Goal: Check status: Check status

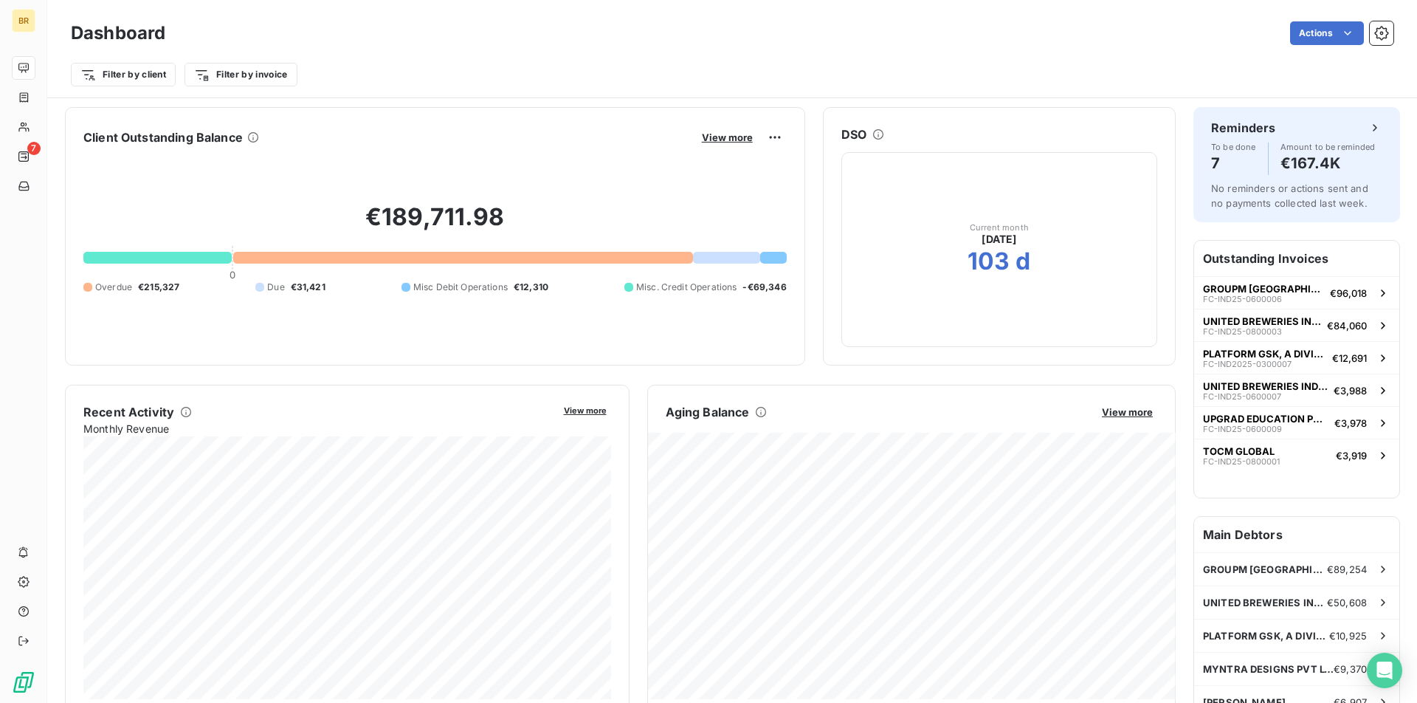
scroll to position [88, 0]
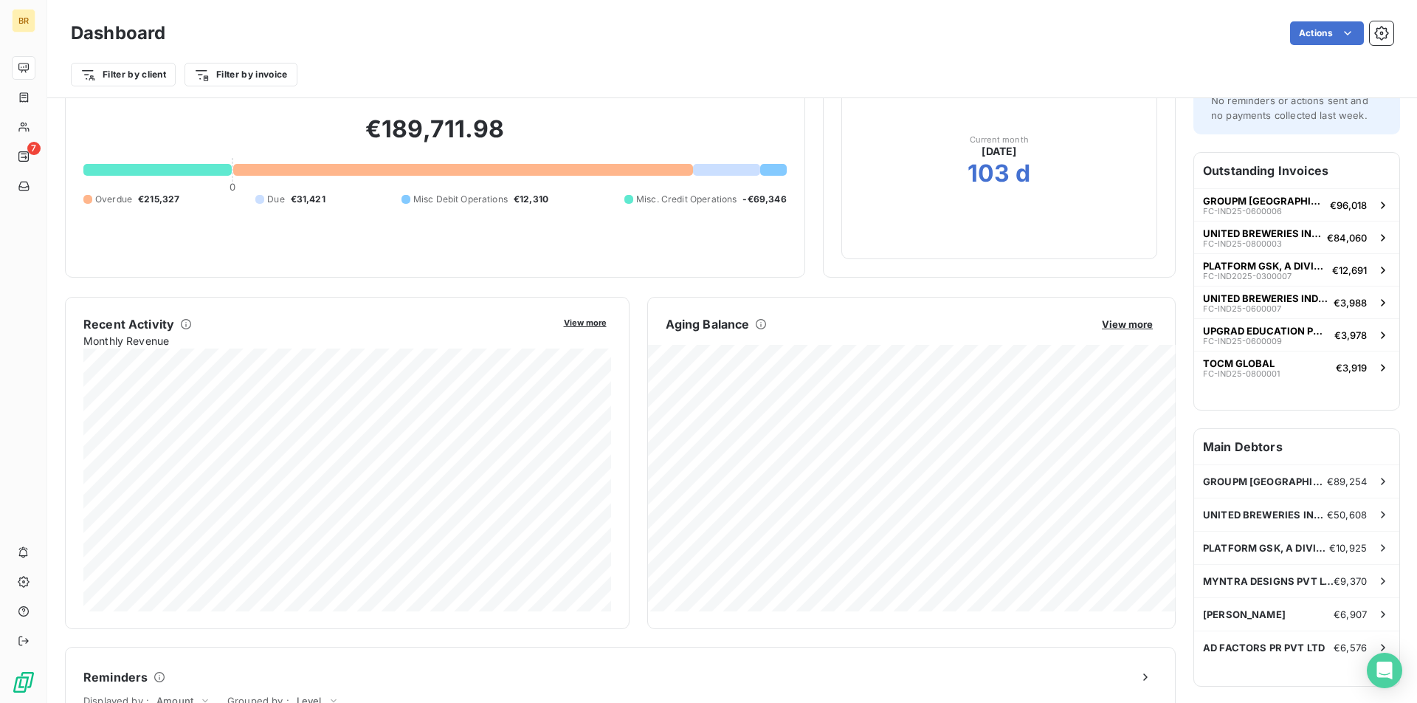
click at [1116, 315] on div "Aging Balance View more" at bounding box center [912, 324] width 528 height 18
click at [1129, 319] on span "View more" at bounding box center [1127, 324] width 51 height 12
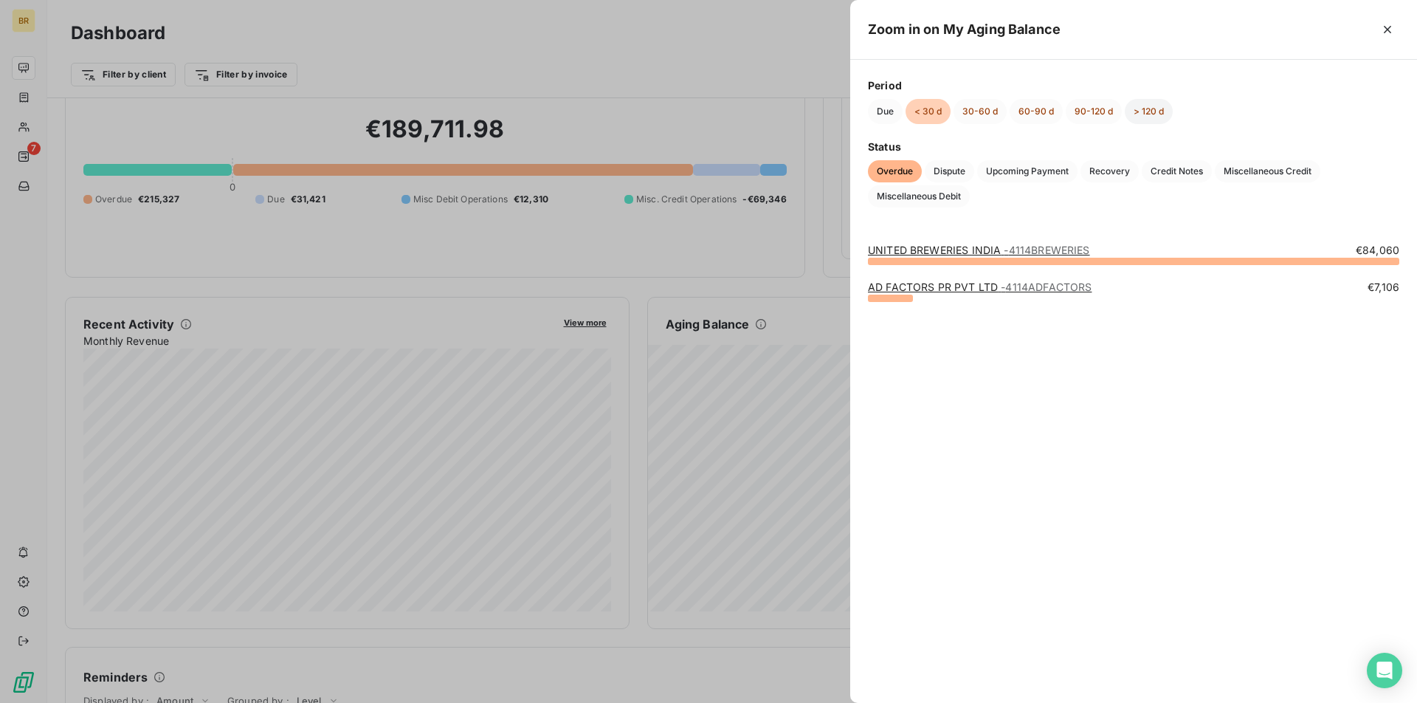
click at [1152, 112] on button "> 120 d" at bounding box center [1149, 111] width 48 height 25
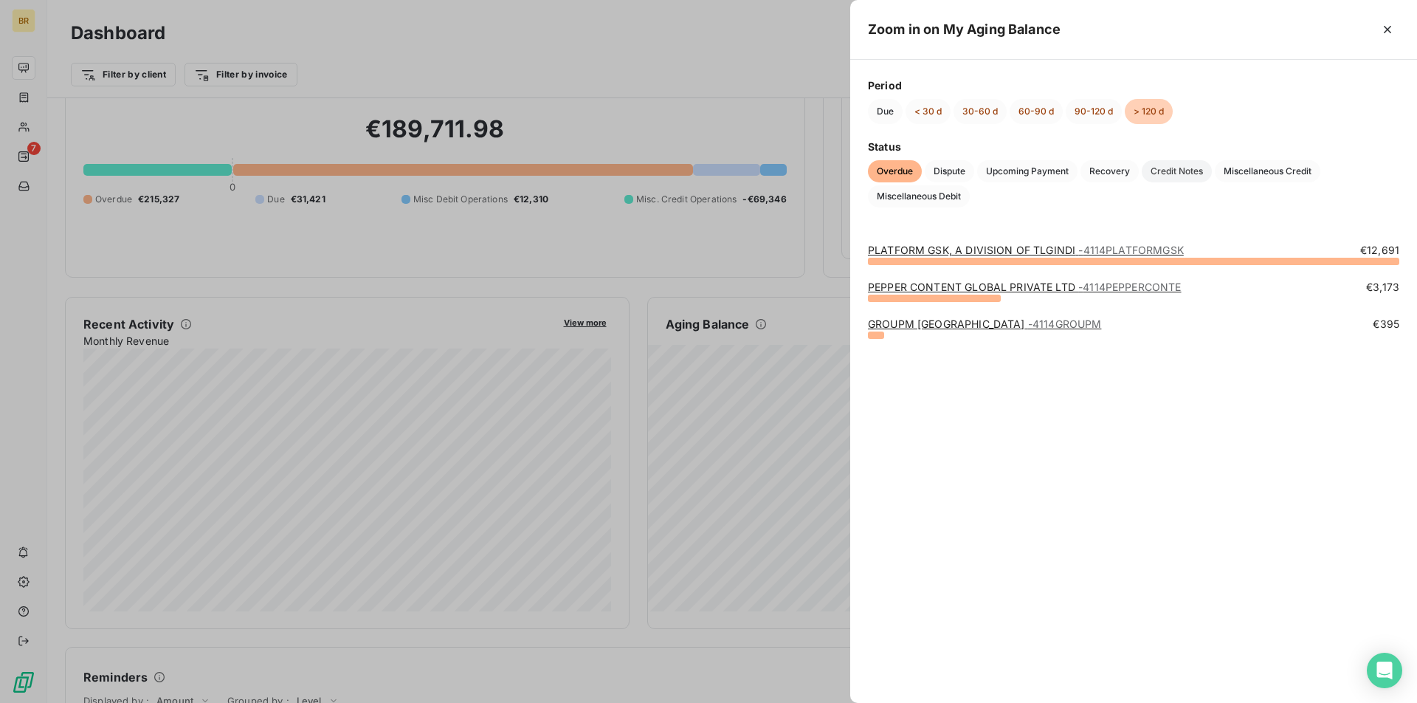
click at [1193, 173] on span "Credit Notes" at bounding box center [1177, 171] width 70 height 22
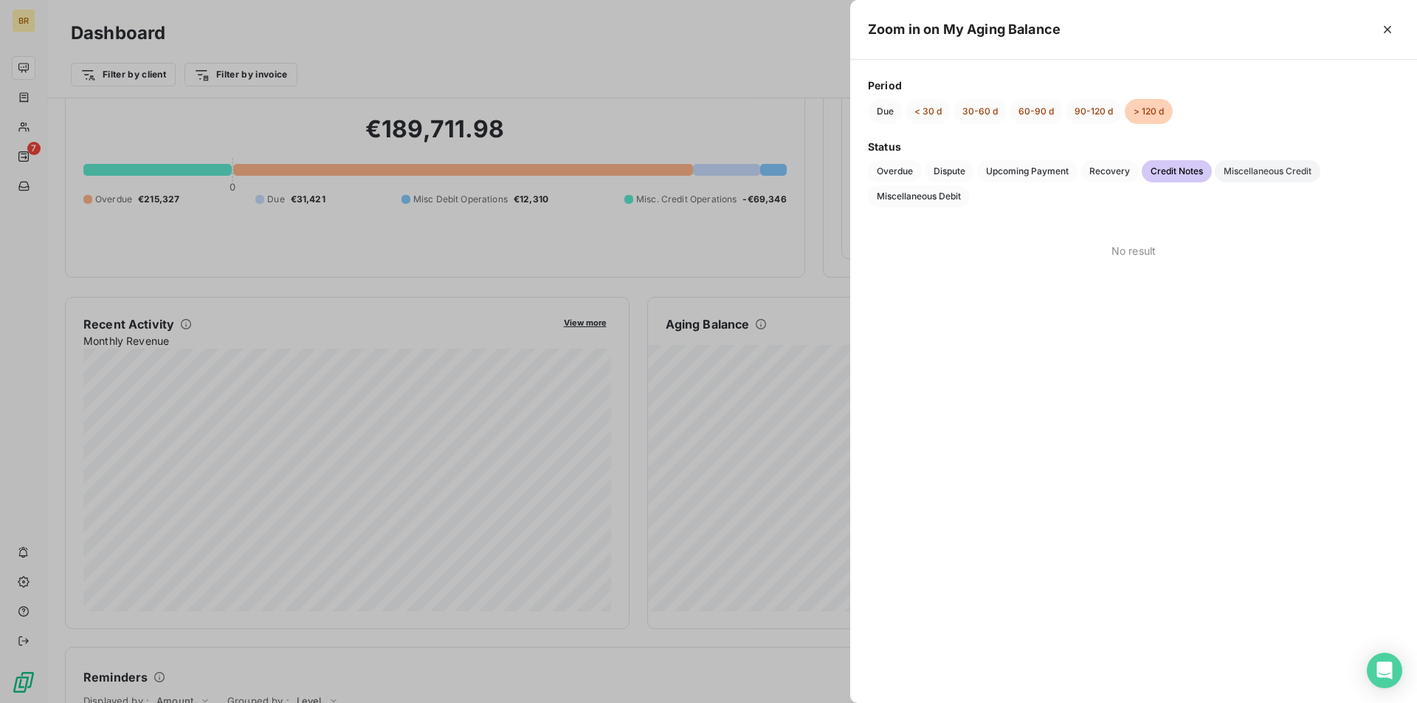
click at [1248, 175] on span "Miscellaneous Credit" at bounding box center [1268, 171] width 106 height 22
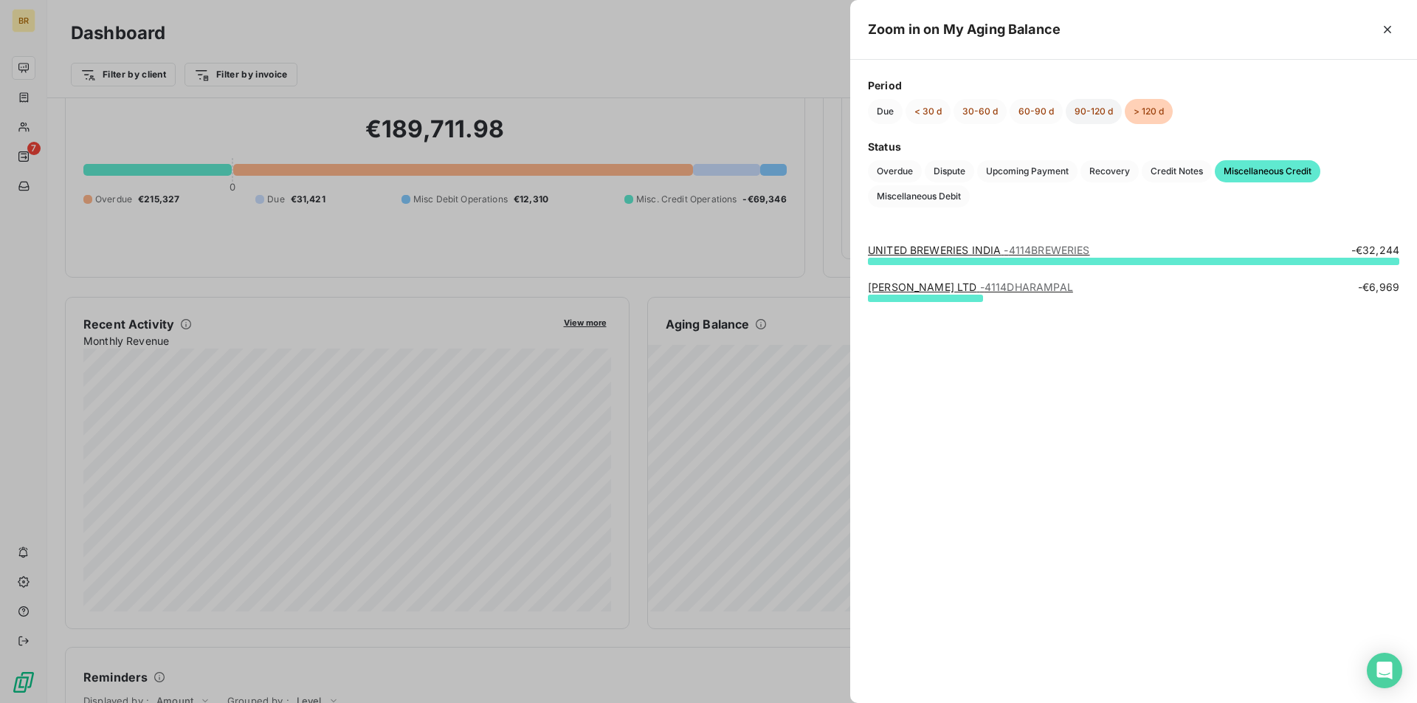
click at [1095, 111] on button "90-120 d" at bounding box center [1094, 111] width 56 height 25
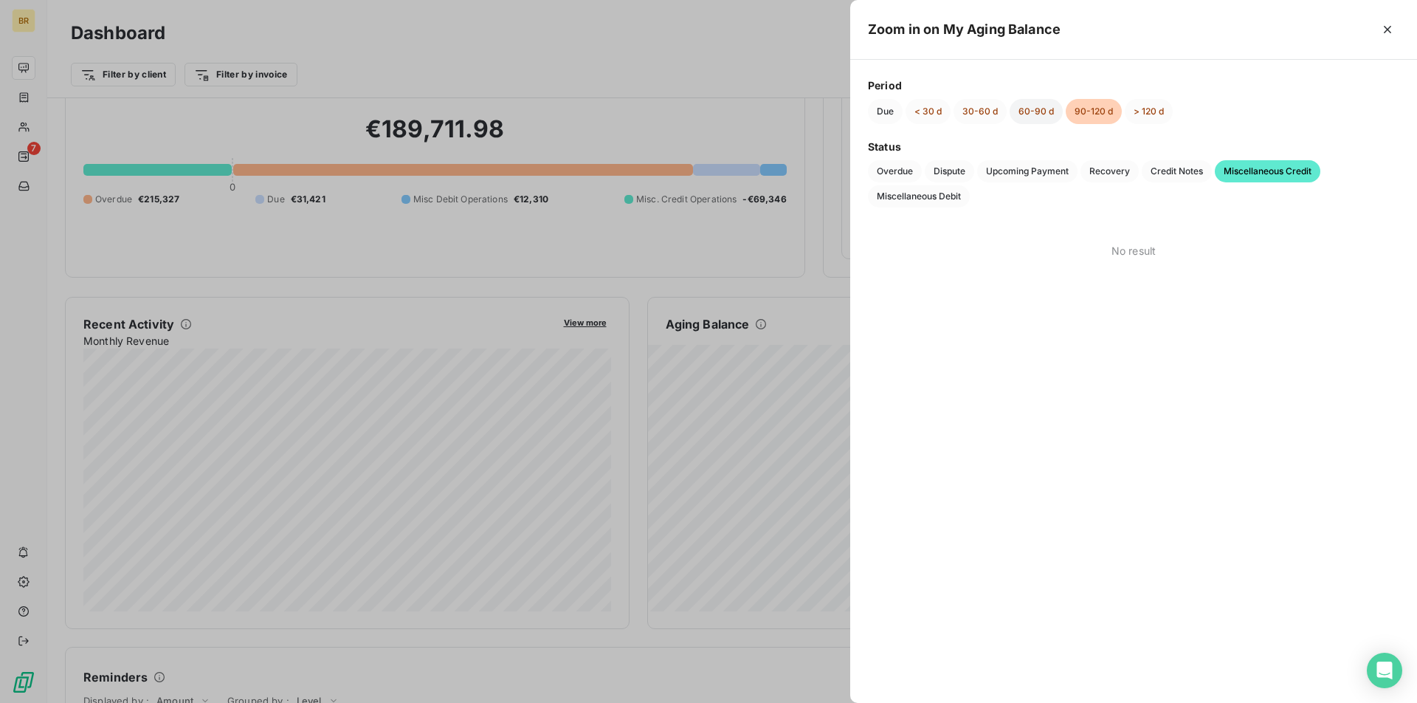
click at [1025, 106] on button "60-90 d" at bounding box center [1036, 111] width 53 height 25
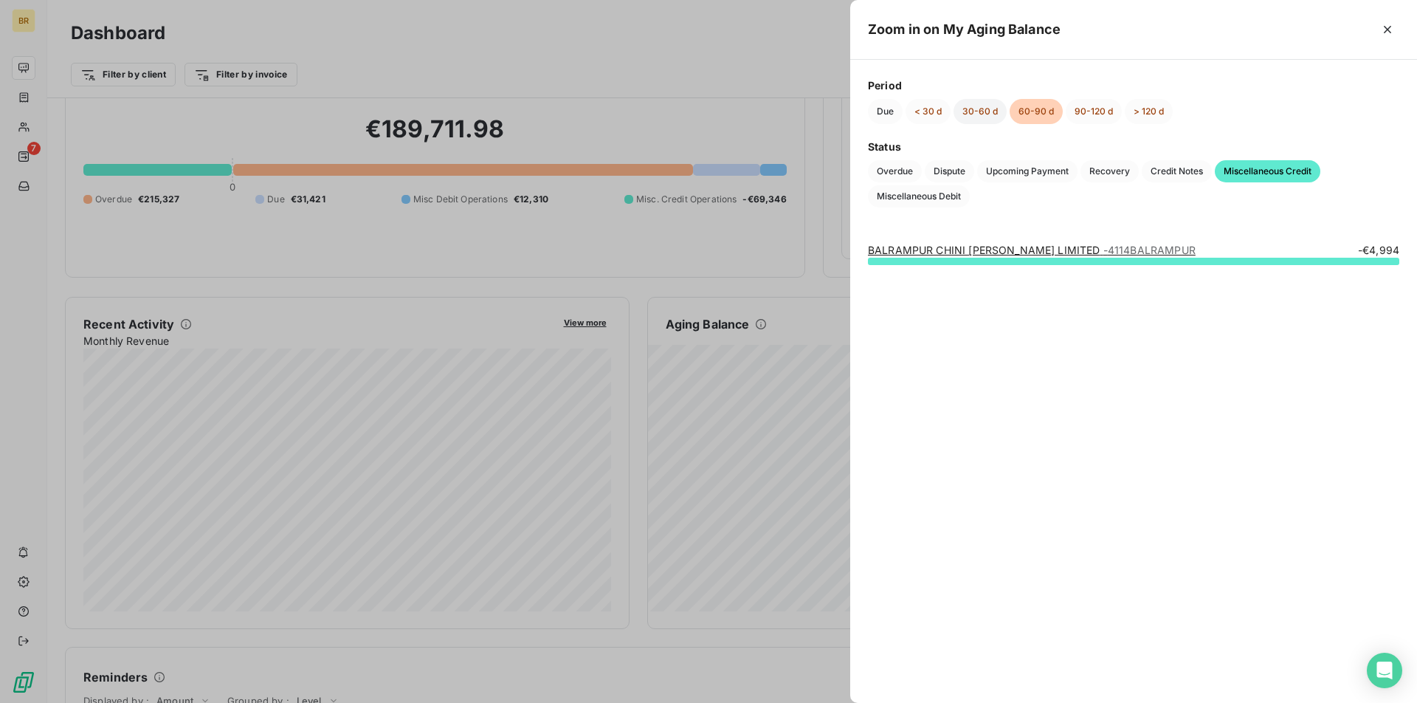
click at [980, 110] on button "30-60 d" at bounding box center [980, 111] width 53 height 25
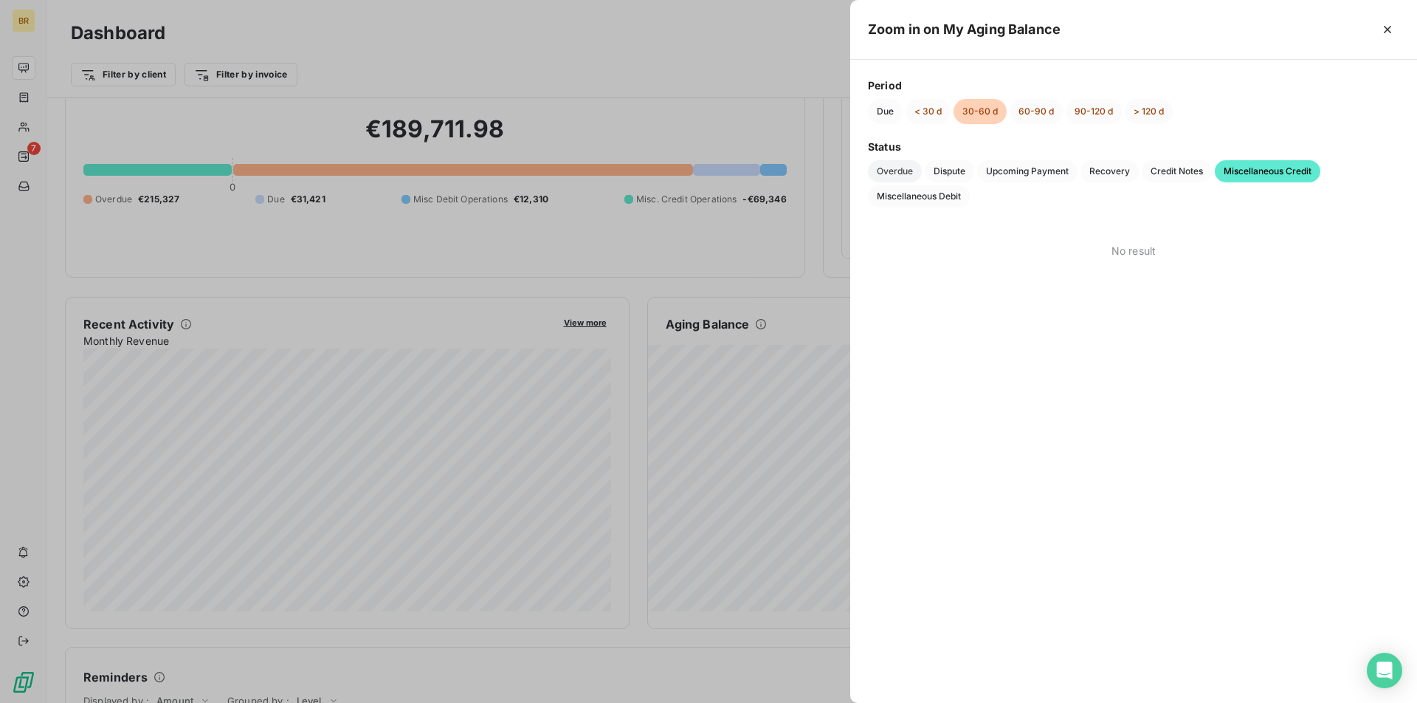
click at [902, 168] on span "Overdue" at bounding box center [895, 171] width 54 height 22
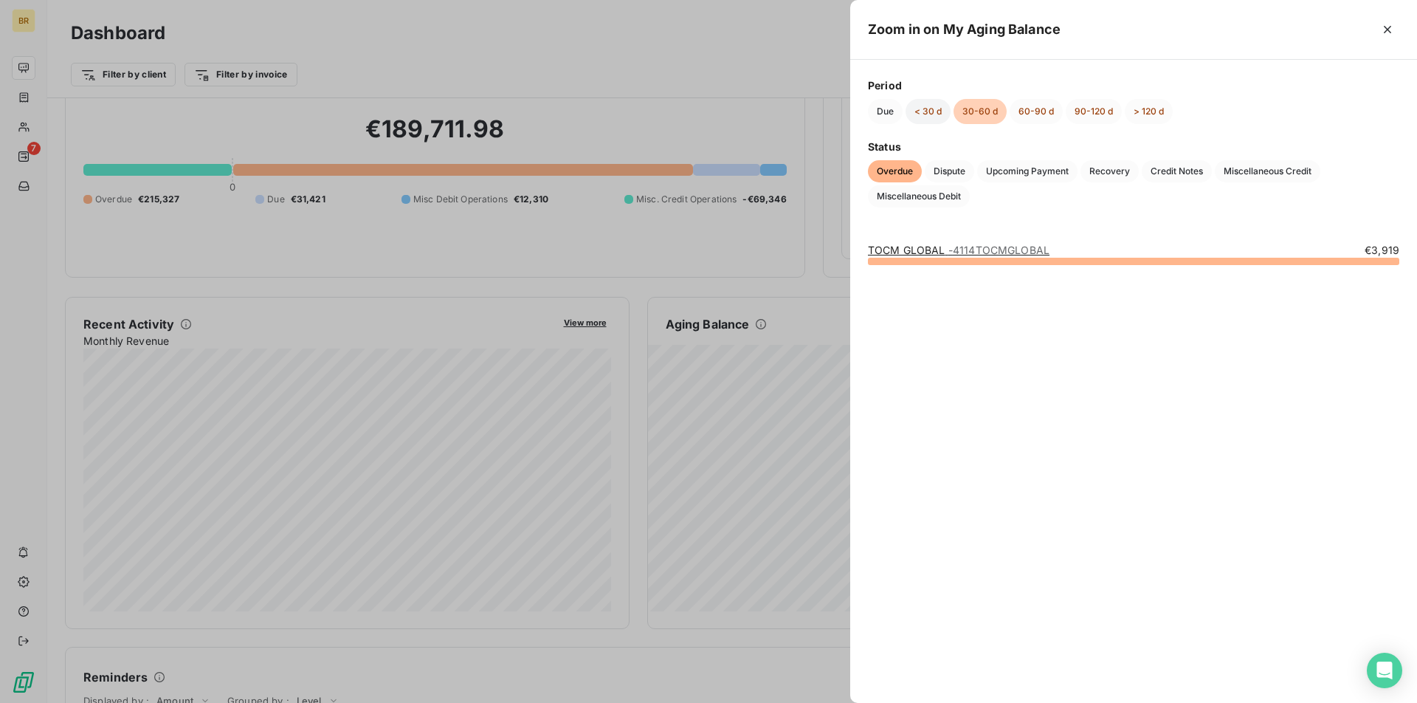
click at [924, 111] on button "< 30 d" at bounding box center [928, 111] width 45 height 25
click at [979, 117] on button "30-60 d" at bounding box center [980, 111] width 53 height 25
click at [1022, 106] on button "60-90 d" at bounding box center [1036, 111] width 53 height 25
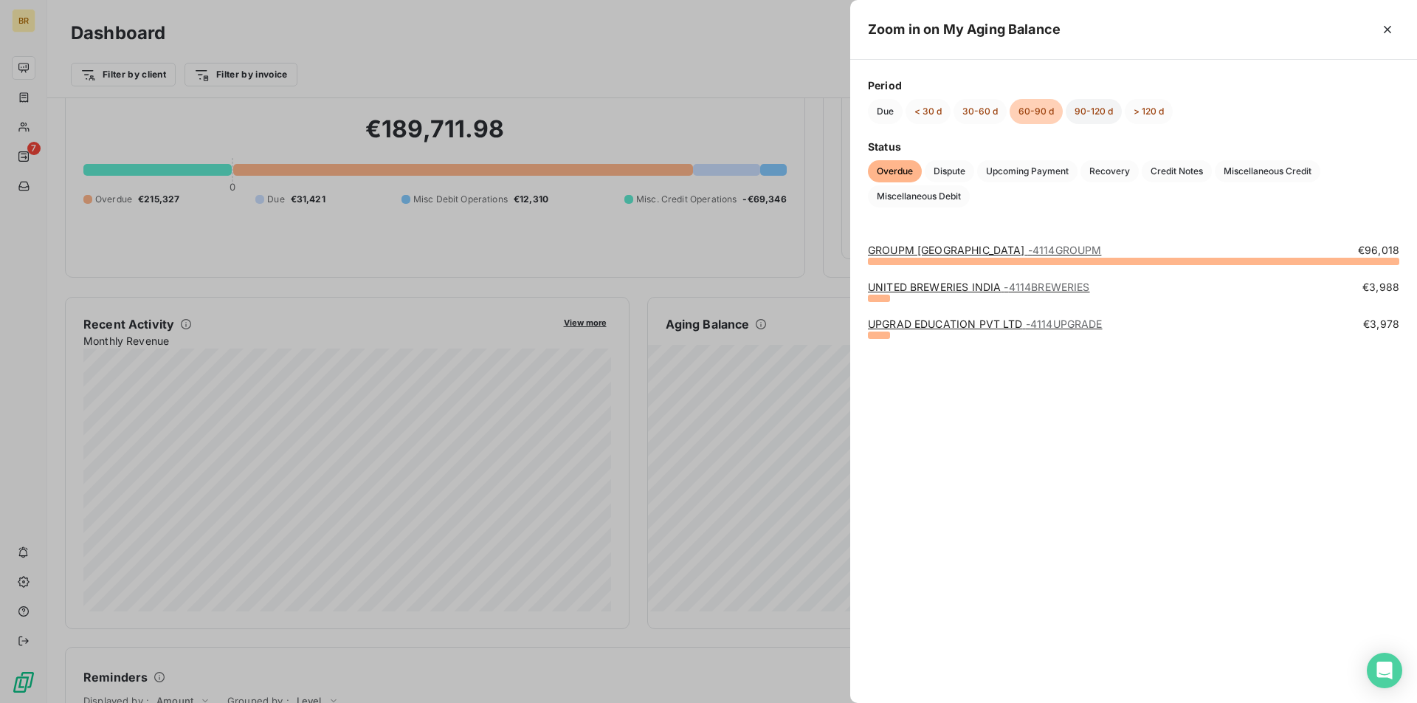
click at [1066, 114] on button "90-120 d" at bounding box center [1094, 111] width 56 height 25
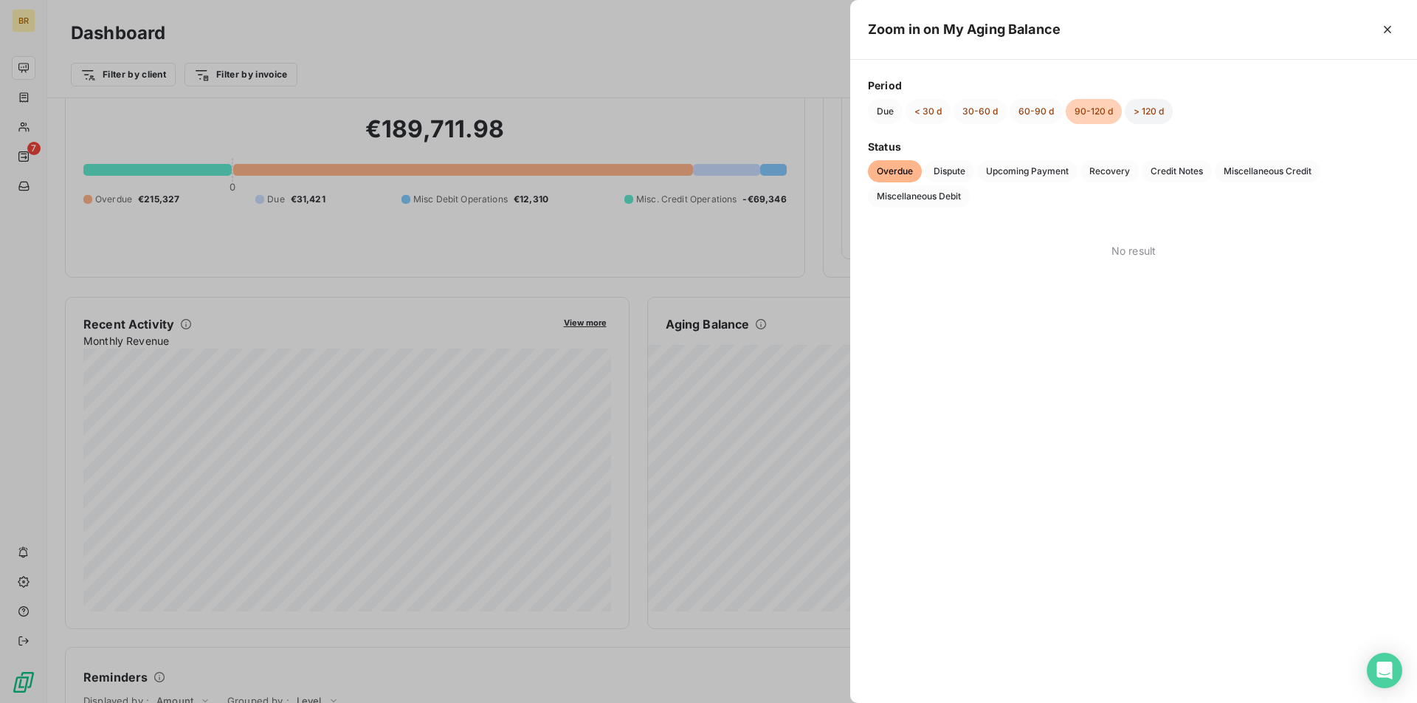
click at [1144, 119] on button "> 120 d" at bounding box center [1149, 111] width 48 height 25
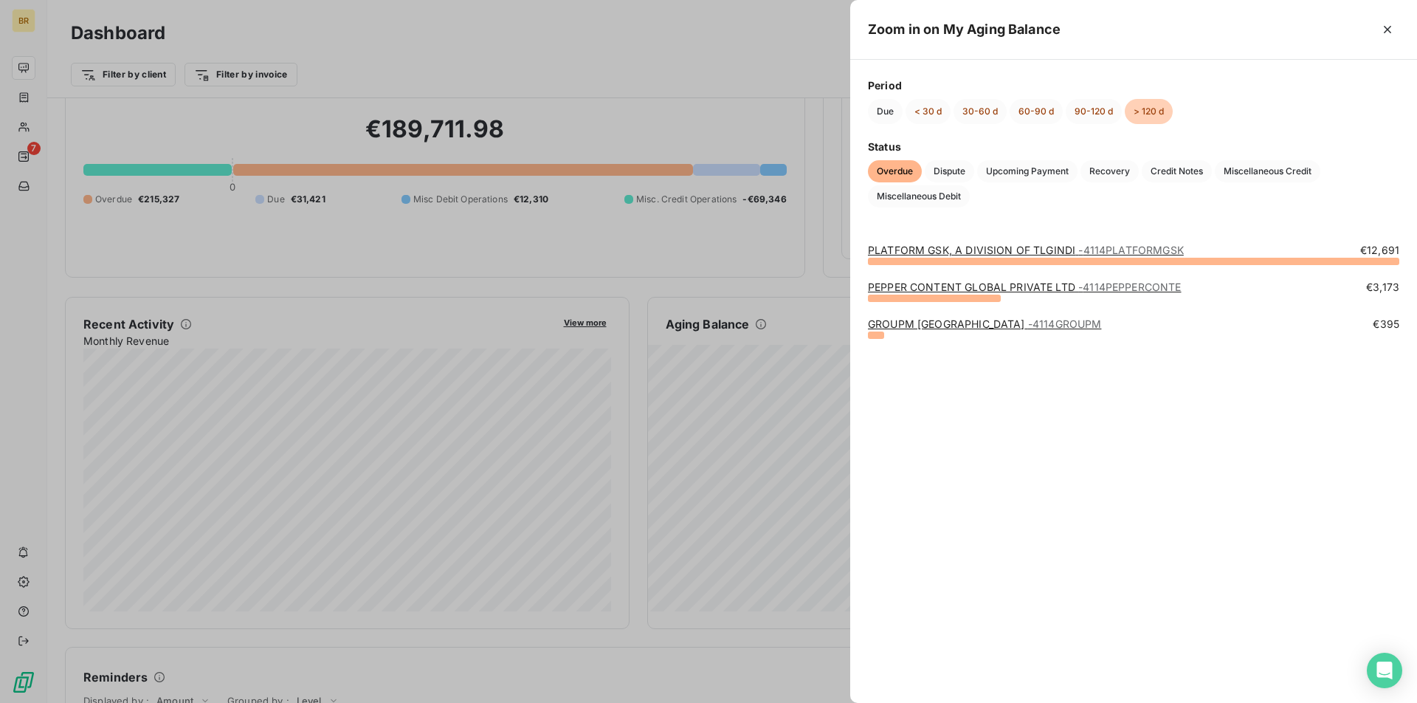
click at [695, 247] on div at bounding box center [708, 351] width 1417 height 703
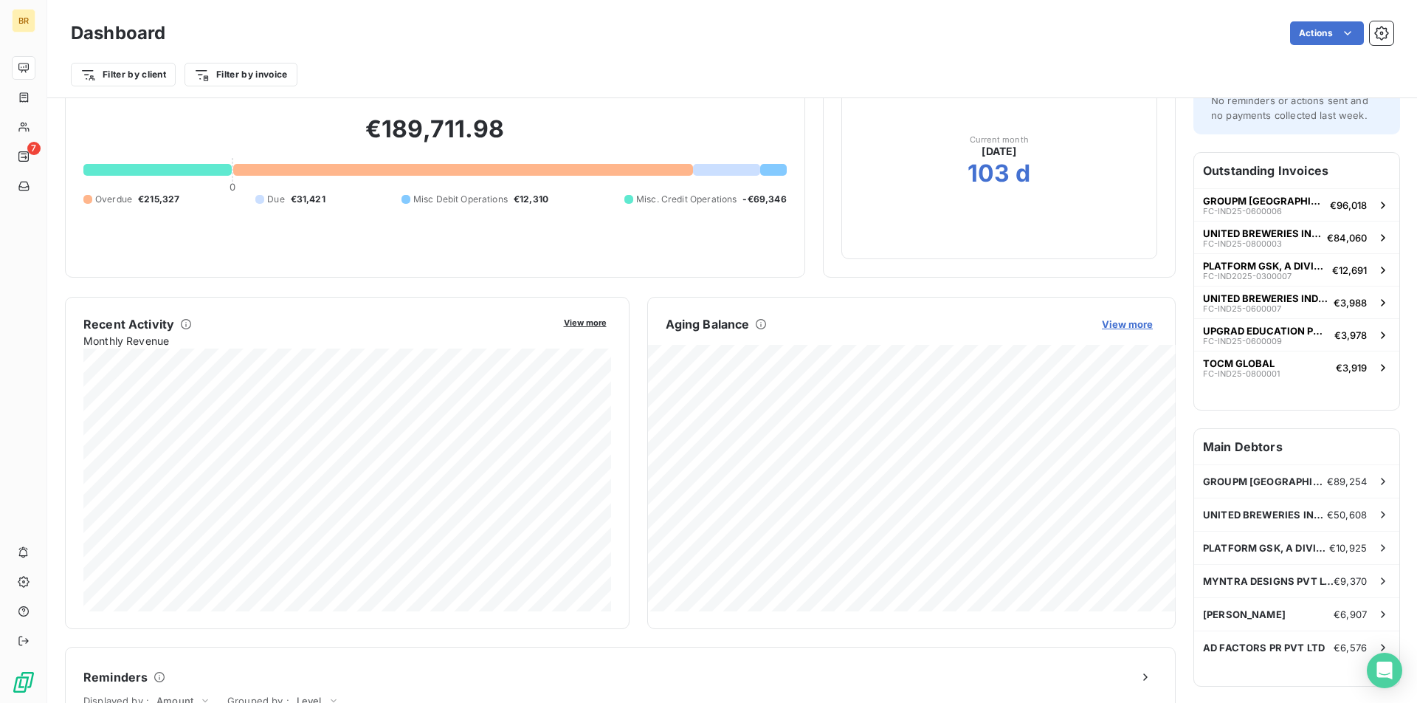
click at [1132, 320] on span "View more" at bounding box center [1127, 324] width 51 height 12
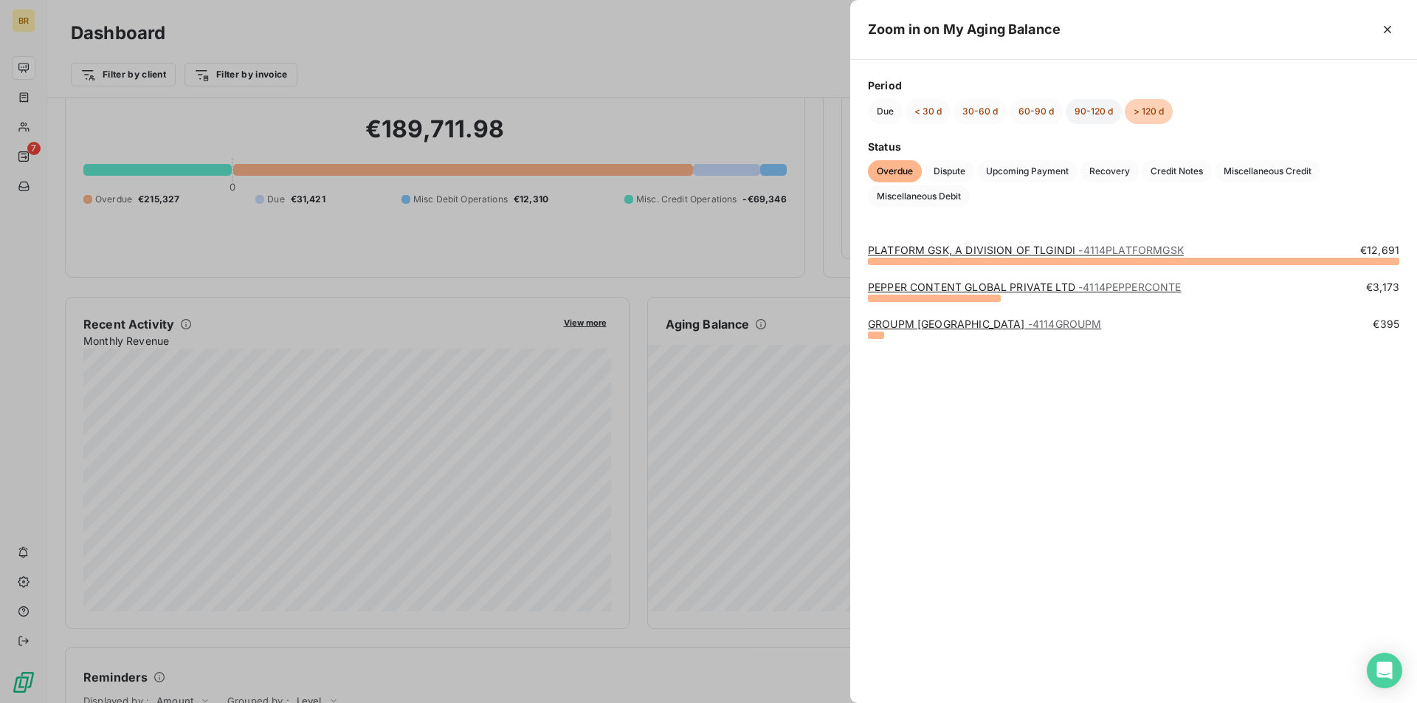
click at [1087, 112] on button "90-120 d" at bounding box center [1094, 111] width 56 height 25
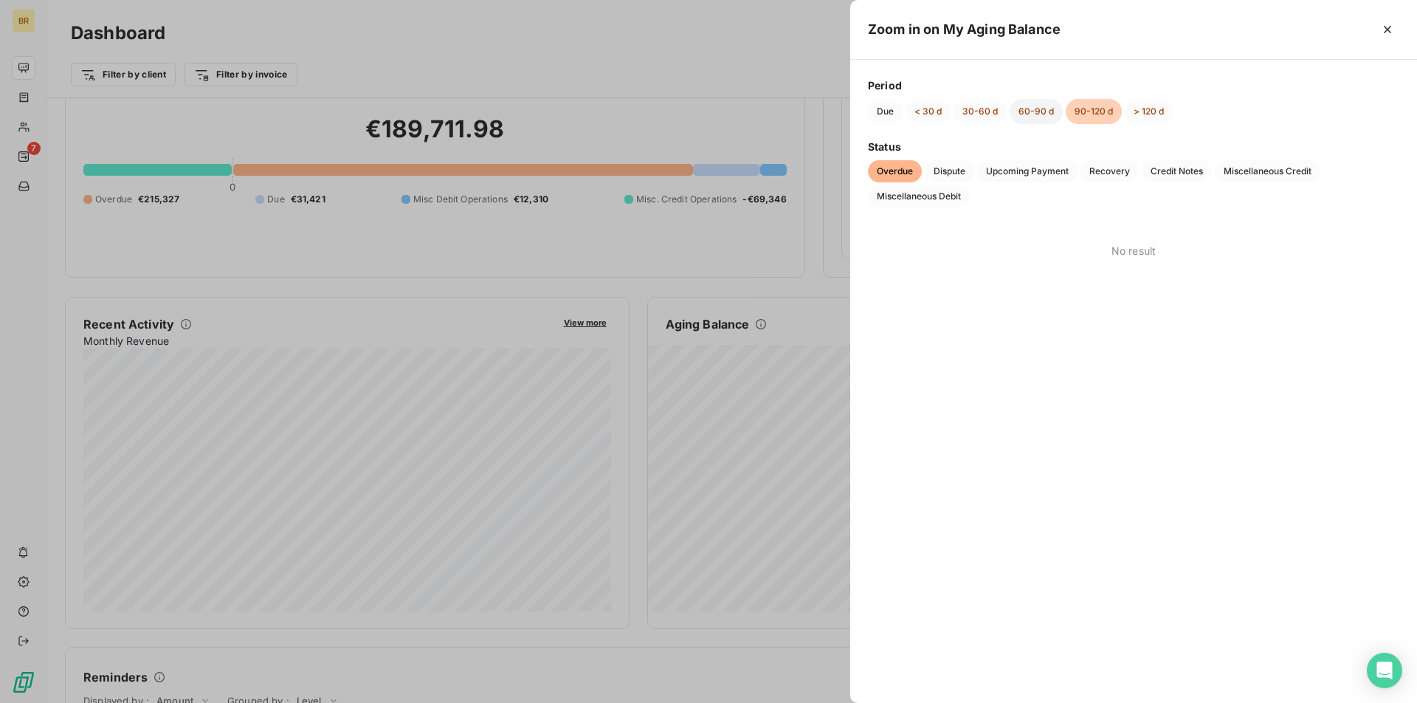
click at [1049, 100] on button "60-90 d" at bounding box center [1036, 111] width 53 height 25
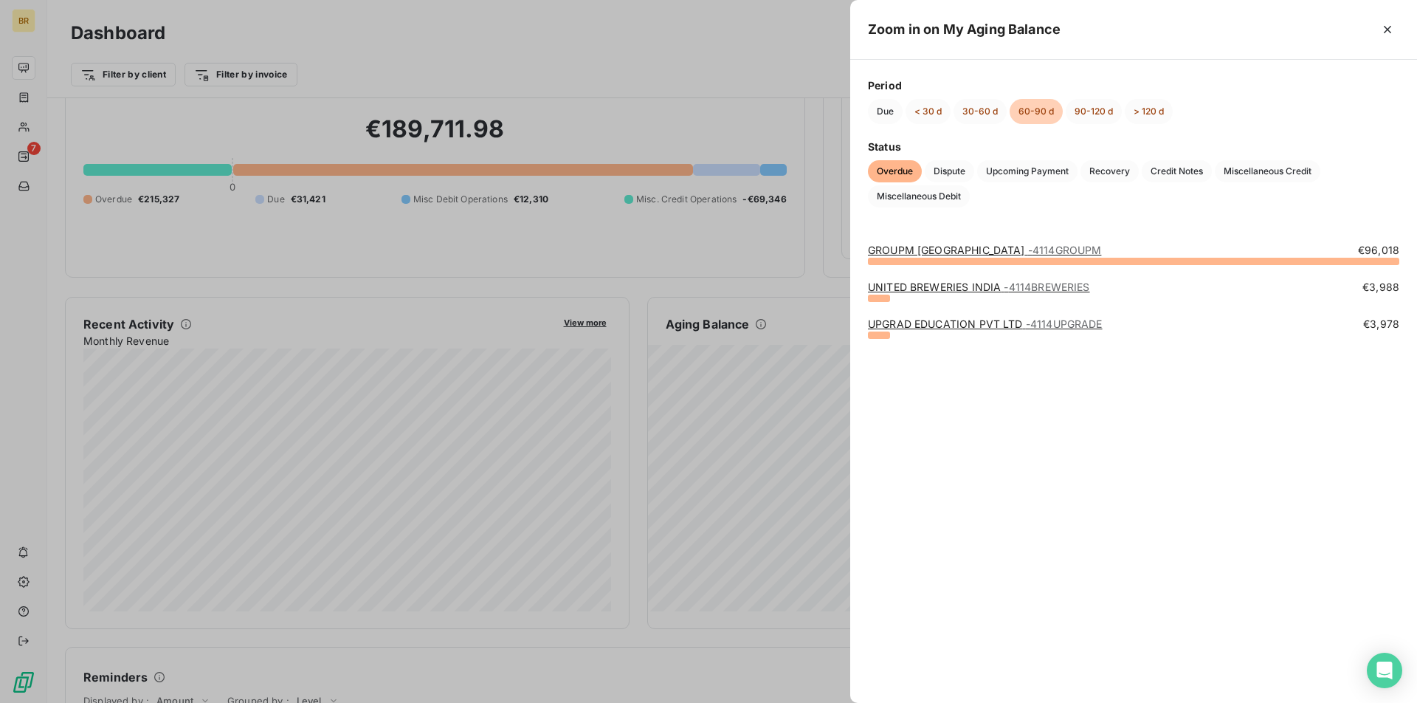
click at [602, 81] on div at bounding box center [708, 351] width 1417 height 703
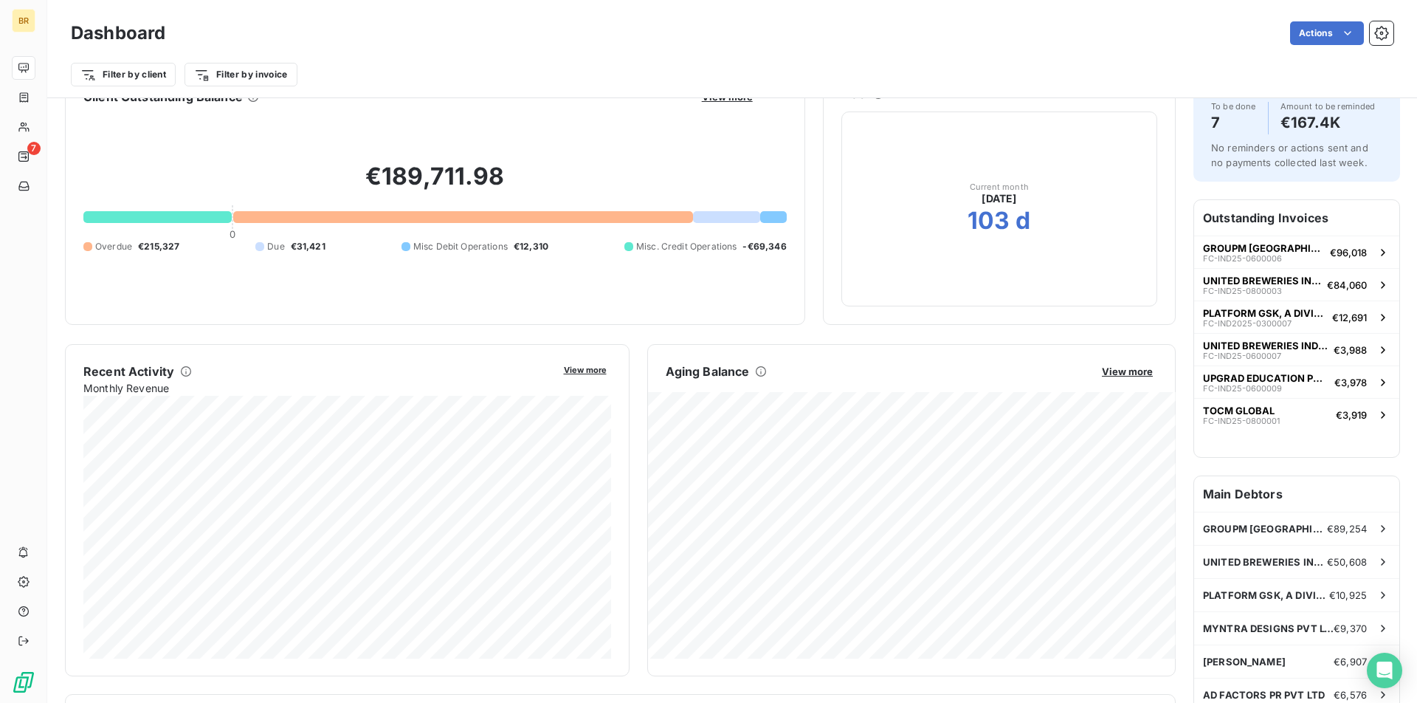
scroll to position [0, 0]
